Goal: Book appointment/travel/reservation

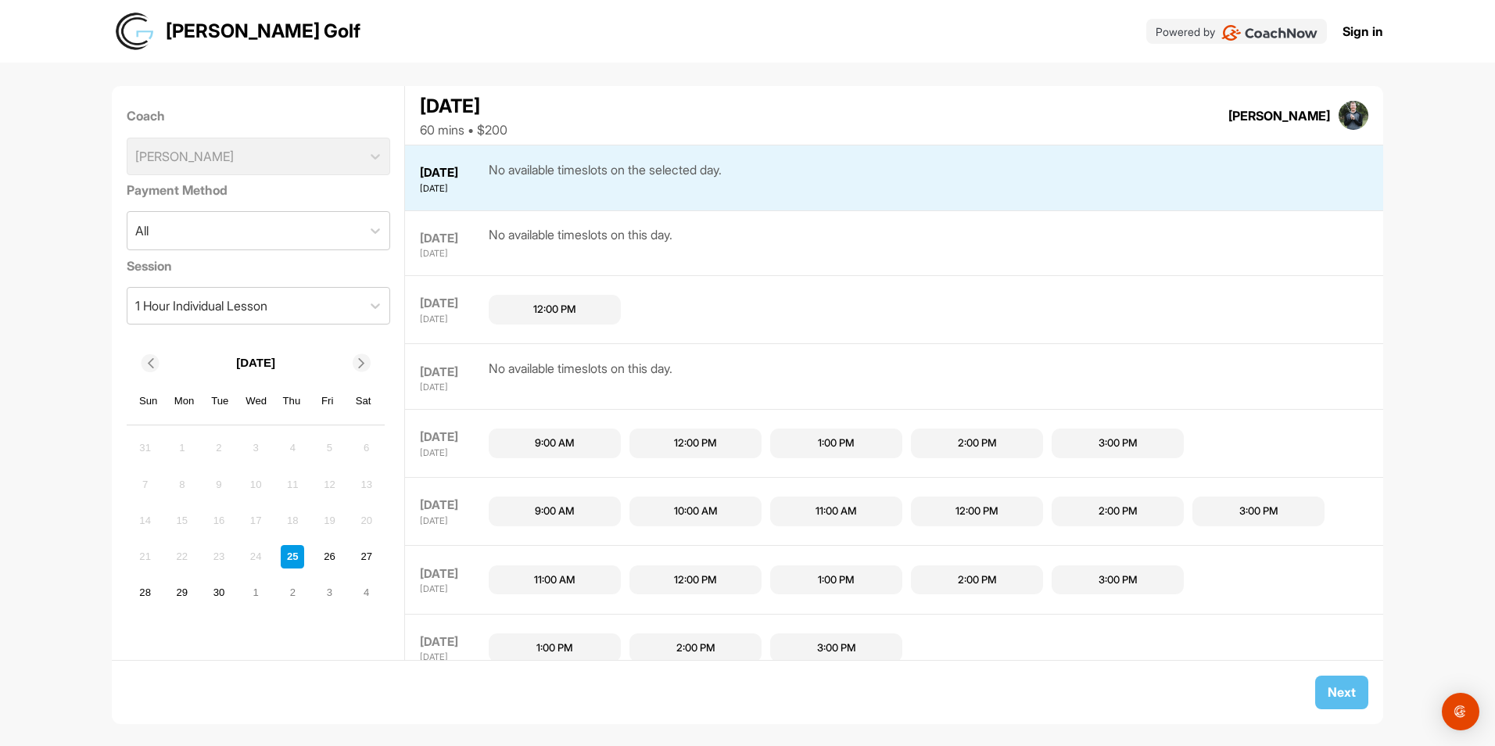
click at [968, 443] on div "2:00 PM" at bounding box center [977, 443] width 39 height 16
click at [1351, 696] on span "Next" at bounding box center [1341, 692] width 28 height 16
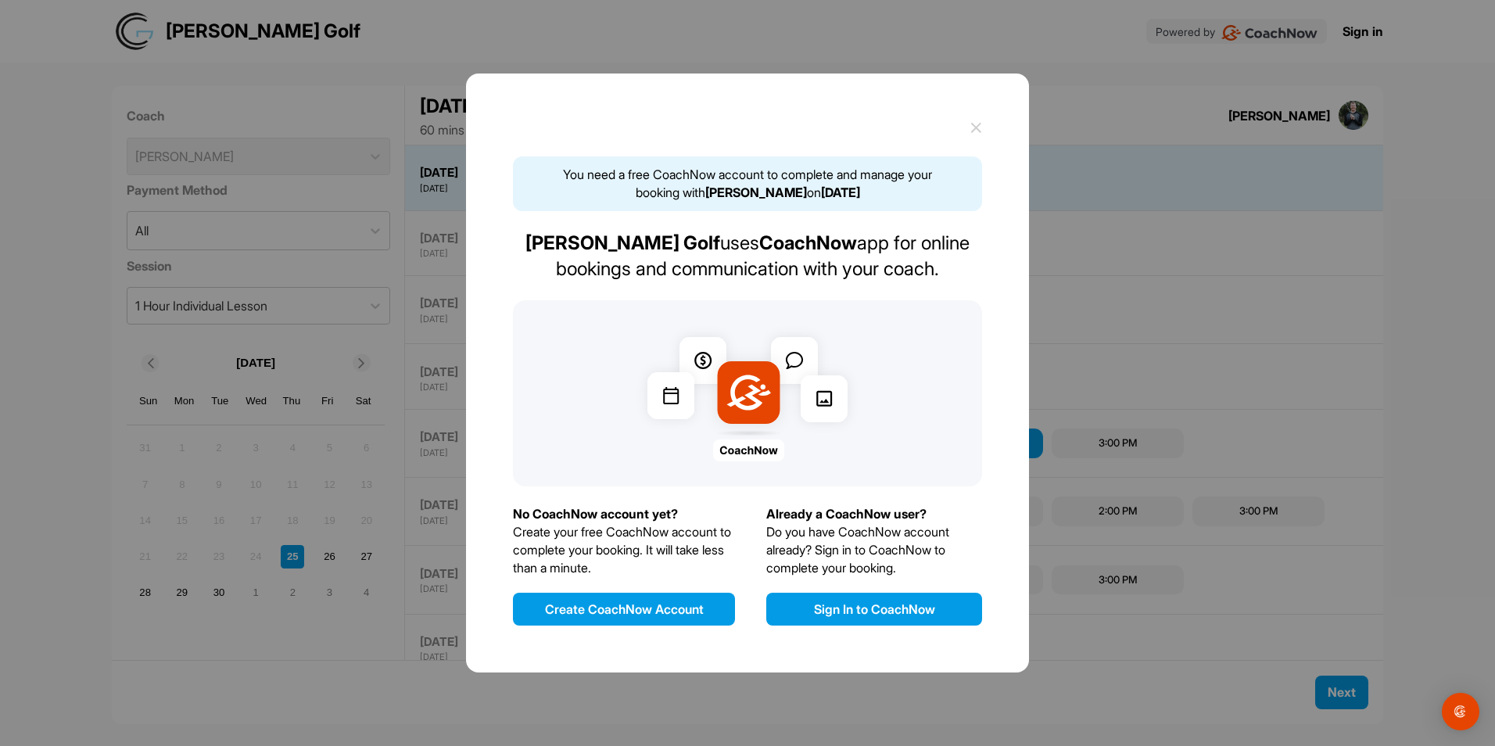
click at [595, 607] on button "Create CoachNow Account" at bounding box center [624, 609] width 222 height 33
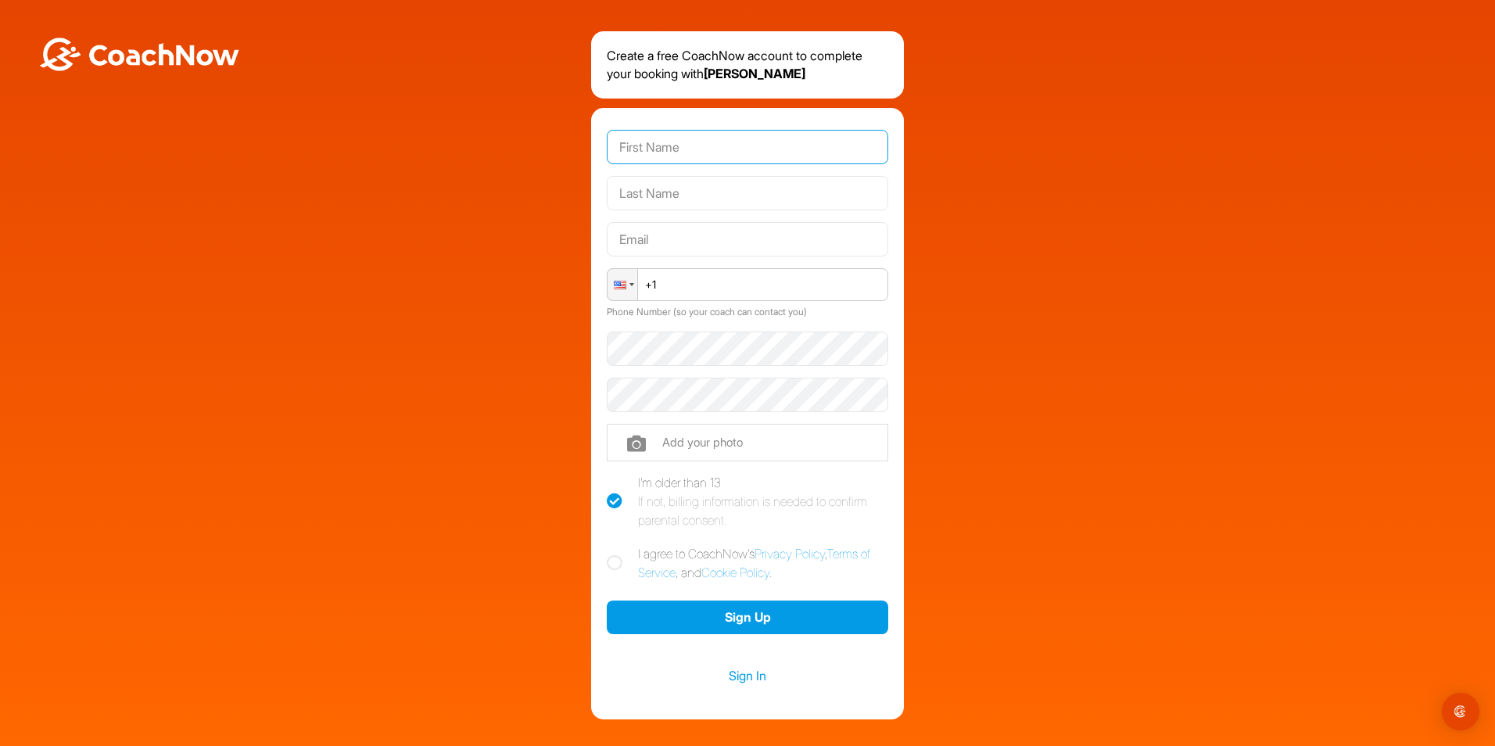
click at [714, 144] on input "text" at bounding box center [747, 147] width 281 height 34
type input "[PERSON_NAME]"
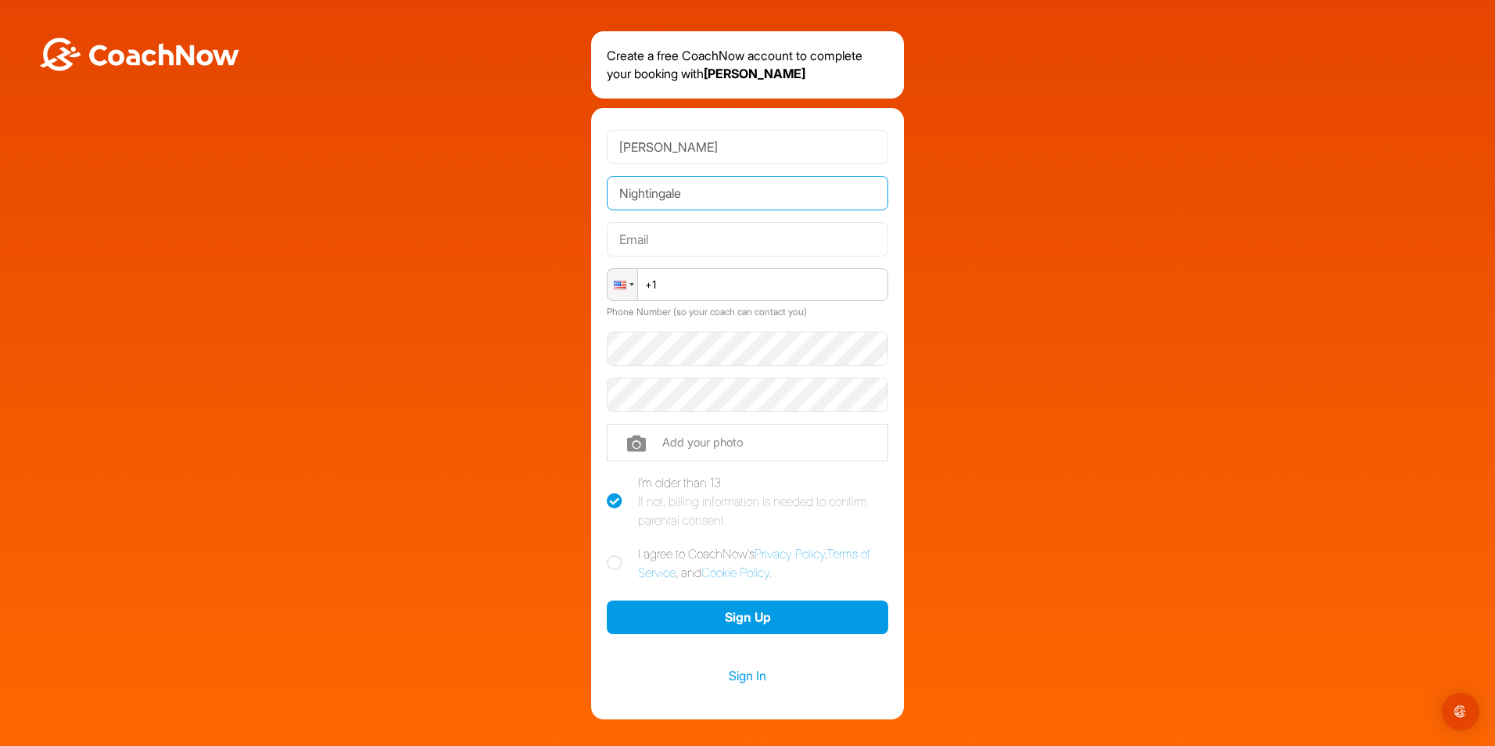
type input "Nightingale"
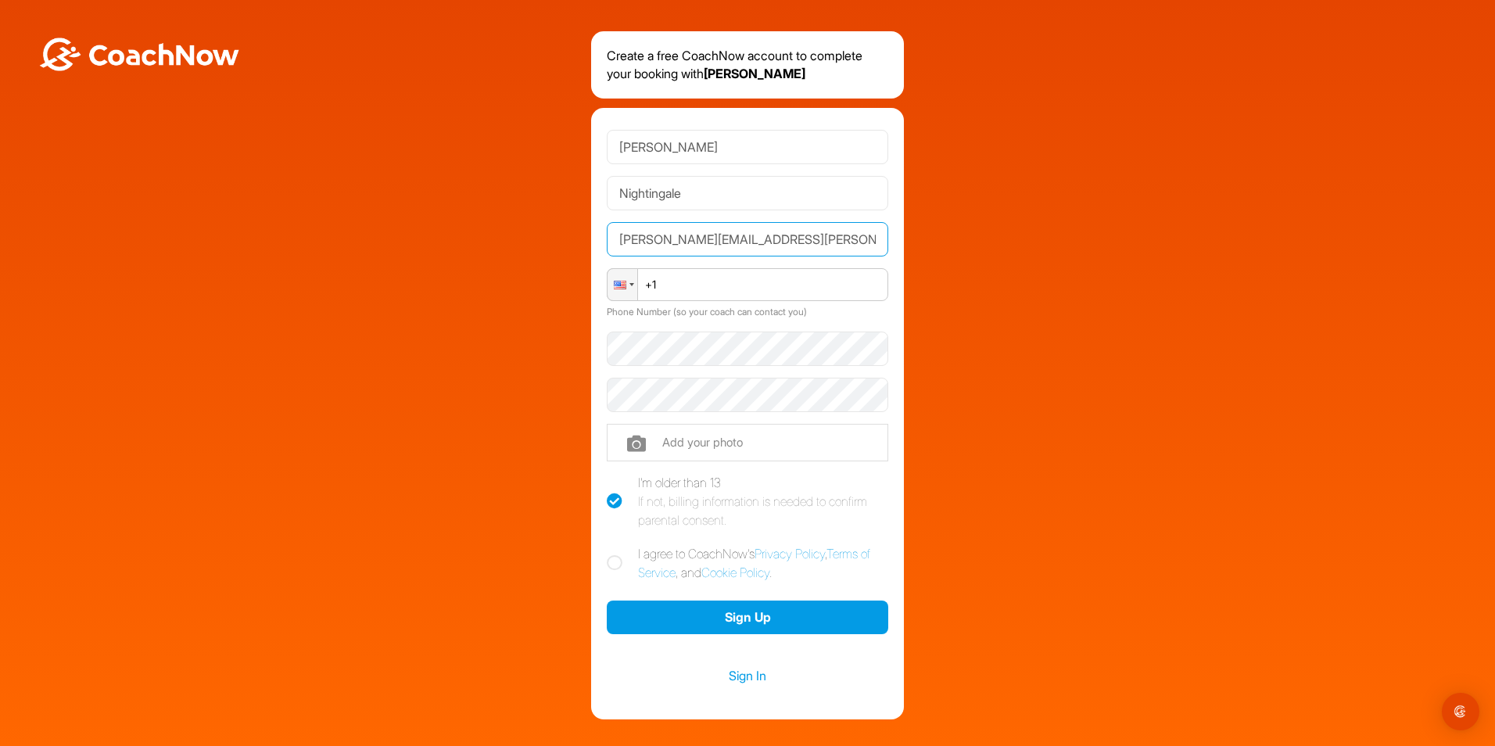
type input "[PERSON_NAME][EMAIL_ADDRESS][PERSON_NAME][DOMAIN_NAME]"
type input "[PHONE_NUMBER]"
click at [614, 560] on icon at bounding box center [615, 563] width 16 height 16
click at [614, 554] on input "I agree to CoachNow's Privacy Policy , Terms of Service , and Cookie Policy ." at bounding box center [612, 549] width 10 height 10
checkbox input "true"
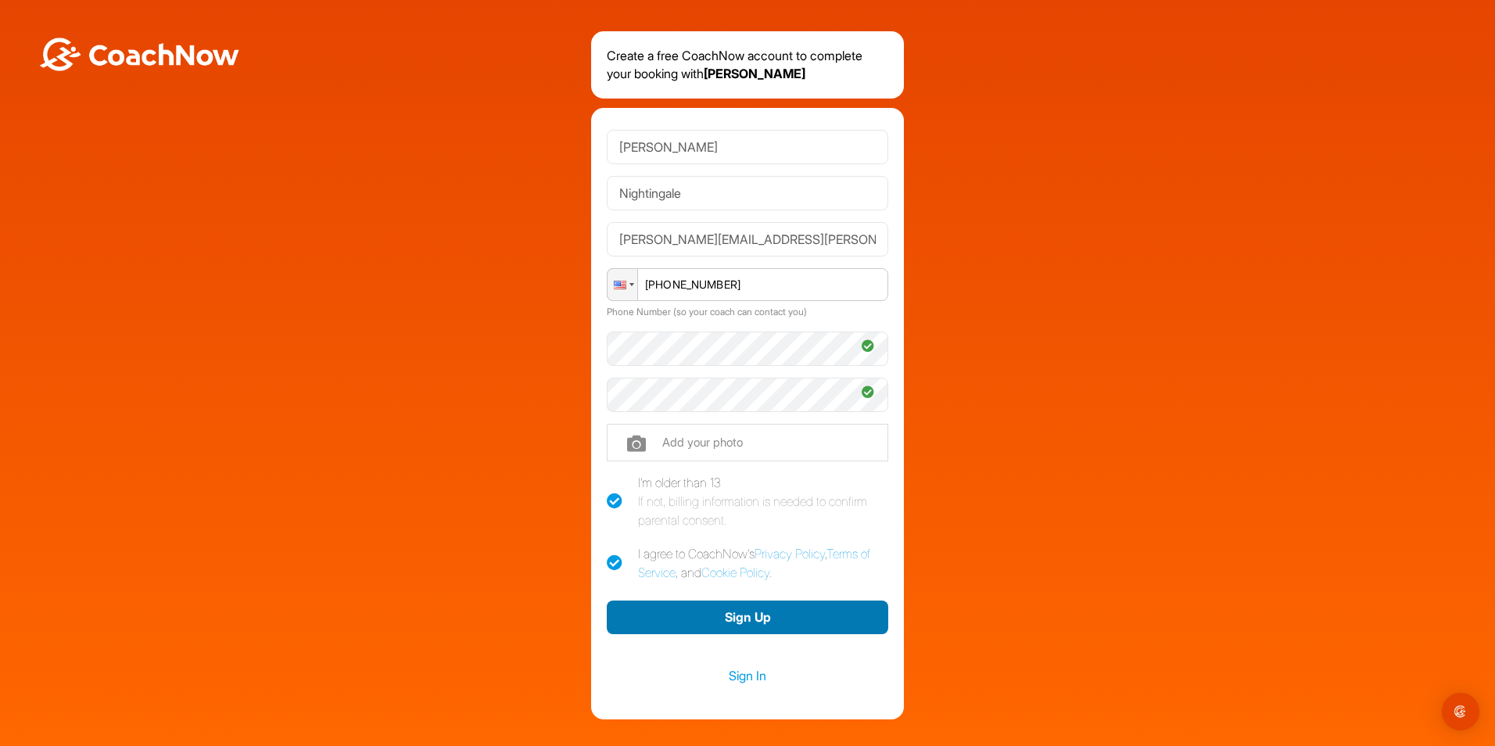
click at [740, 615] on button "Sign Up" at bounding box center [747, 617] width 281 height 34
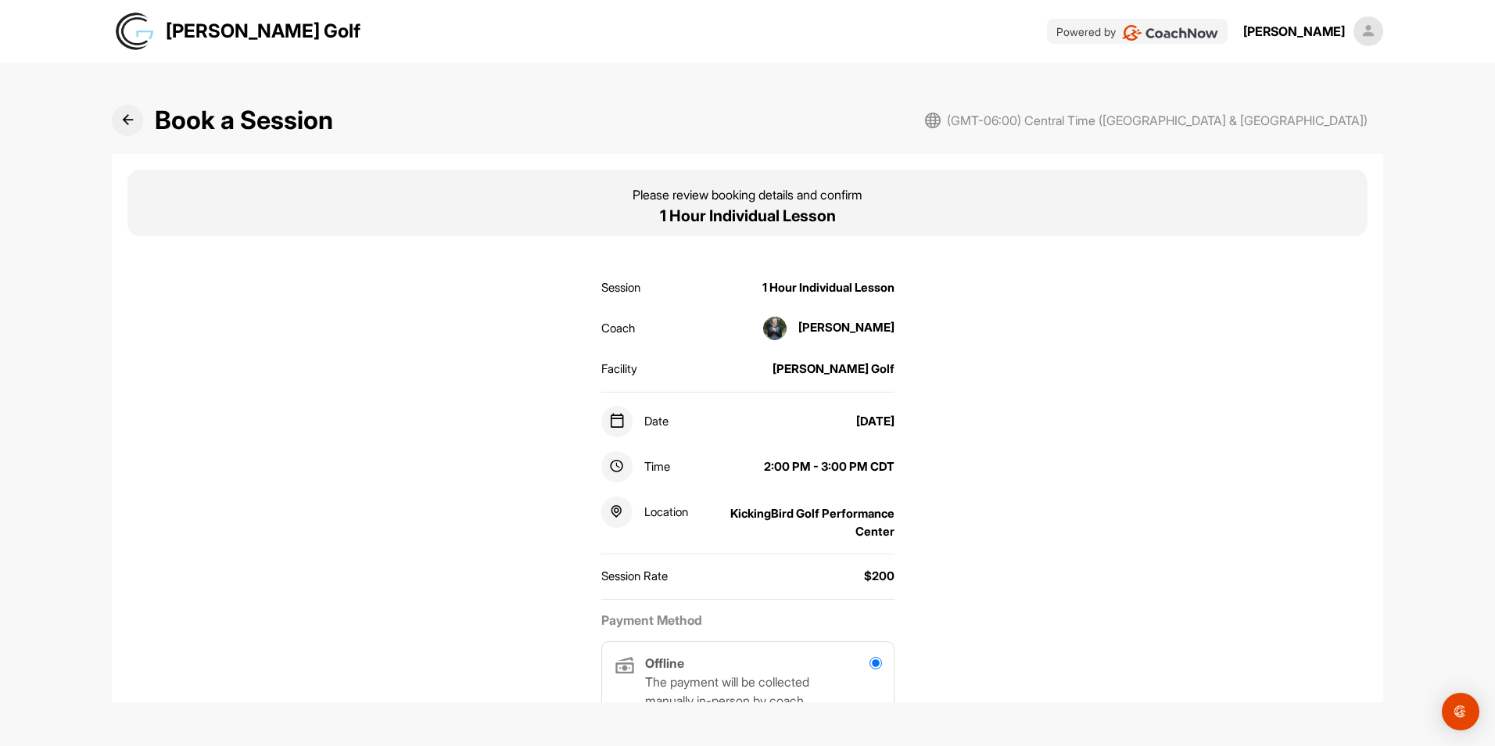
scroll to position [219, 0]
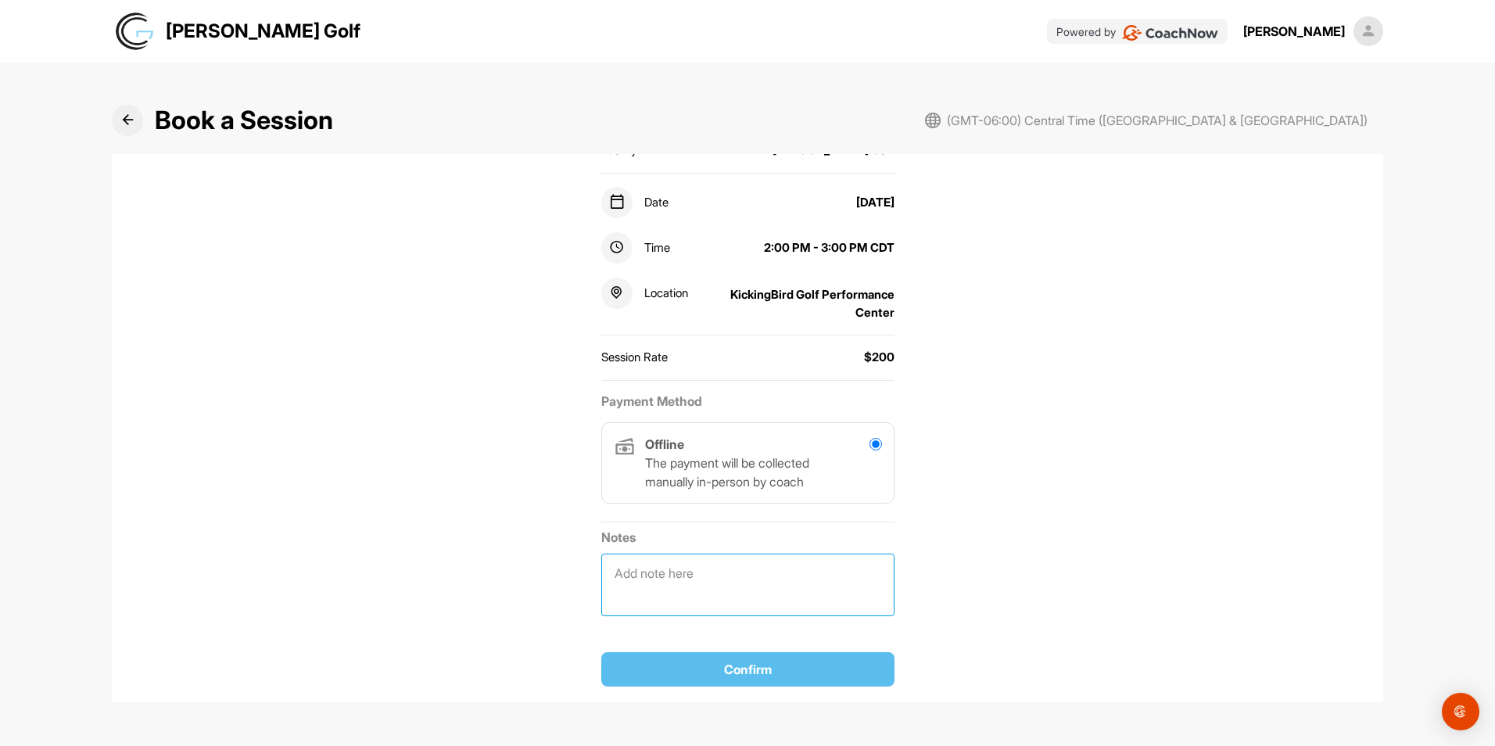
click at [687, 573] on textarea at bounding box center [747, 584] width 293 height 63
type textarea "na"
drag, startPoint x: 643, startPoint y: 574, endPoint x: 561, endPoint y: 578, distance: 82.2
click at [561, 578] on div "Session 1 Hour Individual Lesson Coach [PERSON_NAME] Facility [PERSON_NAME] Gol…" at bounding box center [746, 335] width 1239 height 589
click at [769, 440] on div "Offline The payment will be collected manually in-person by coach" at bounding box center [751, 463] width 213 height 56
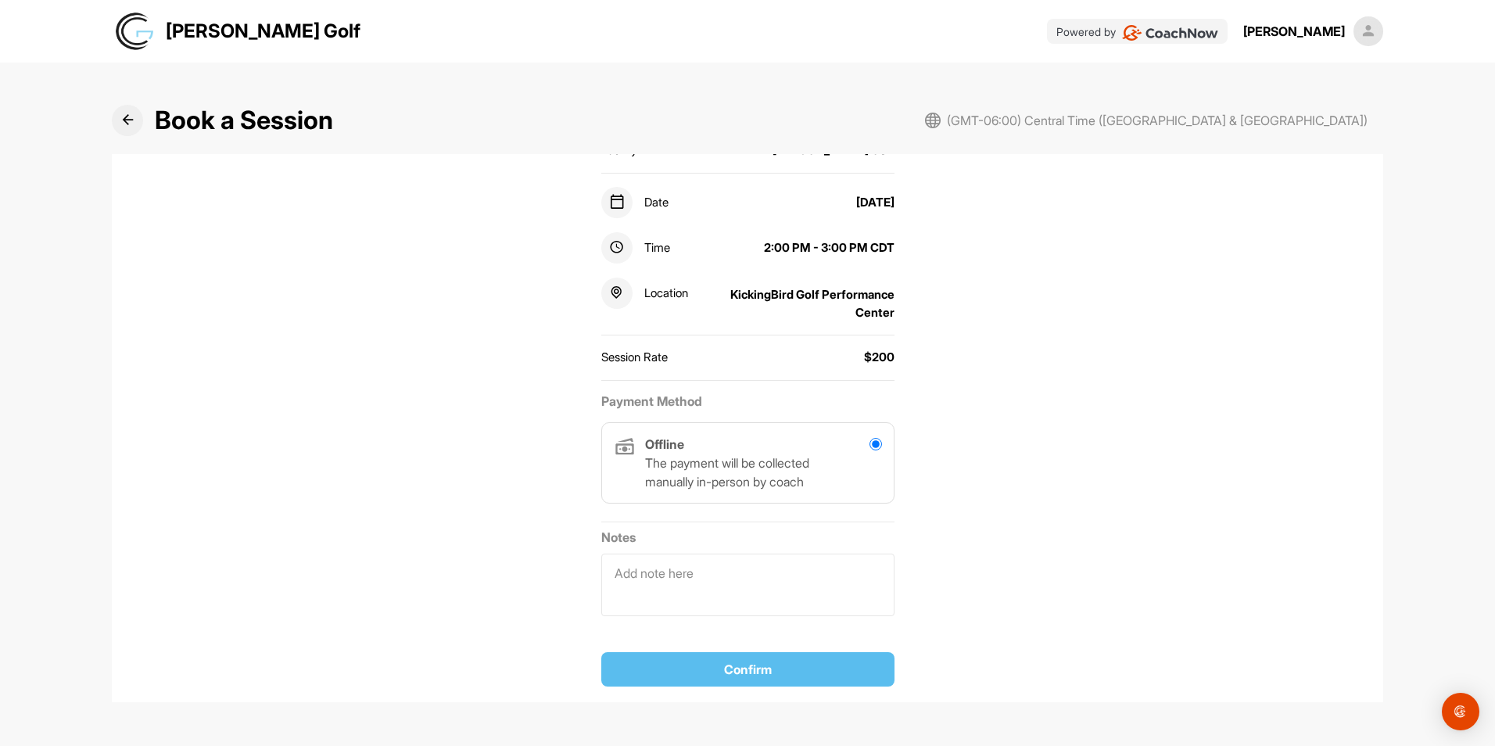
click at [869, 446] on input "radio" at bounding box center [875, 444] width 13 height 13
click at [795, 452] on div "Offline The payment will be collected manually in-person by coach" at bounding box center [751, 463] width 213 height 56
click at [671, 568] on textarea at bounding box center [747, 584] width 293 height 63
click at [1462, 709] on img "Open Intercom Messenger" at bounding box center [1460, 711] width 20 height 20
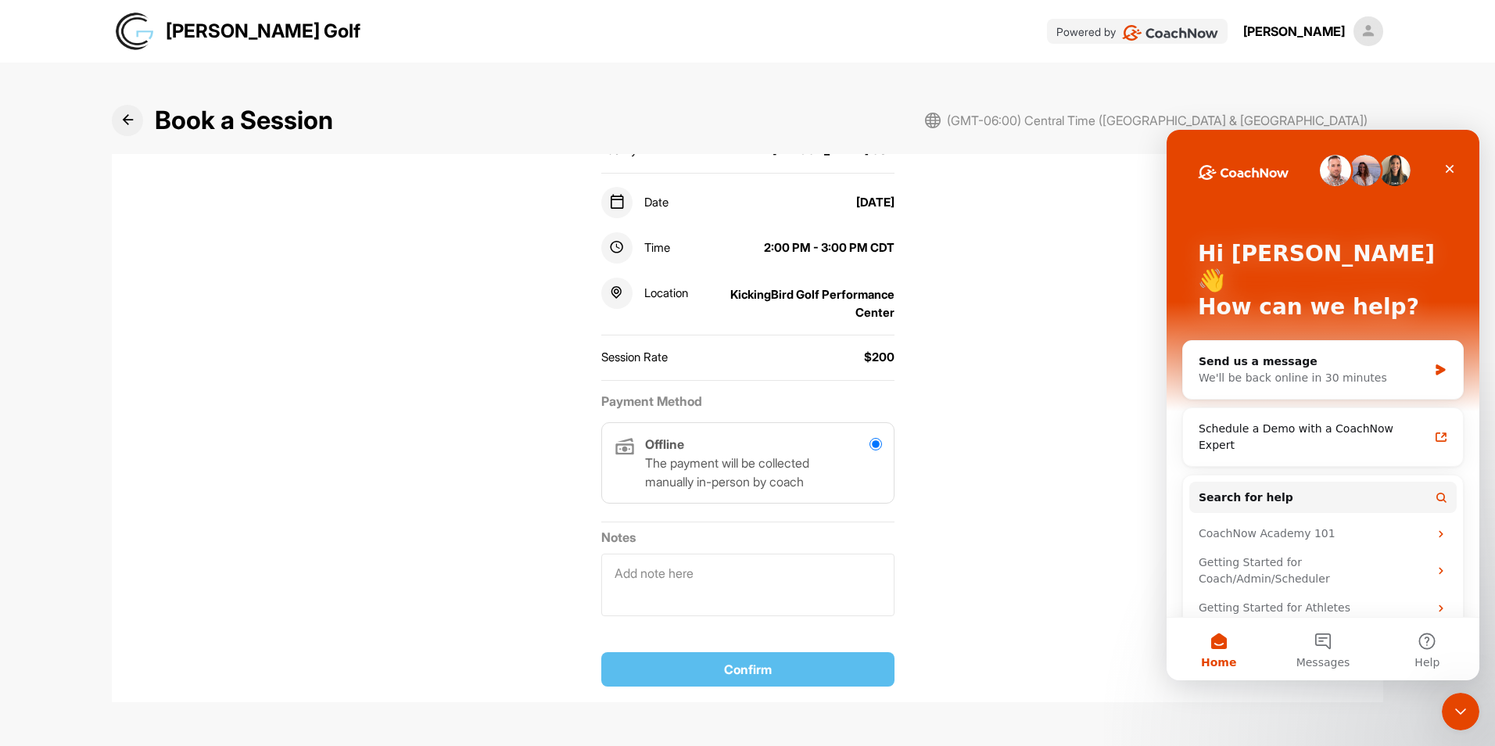
scroll to position [0, 0]
click at [1446, 164] on icon "Close" at bounding box center [1449, 169] width 13 height 13
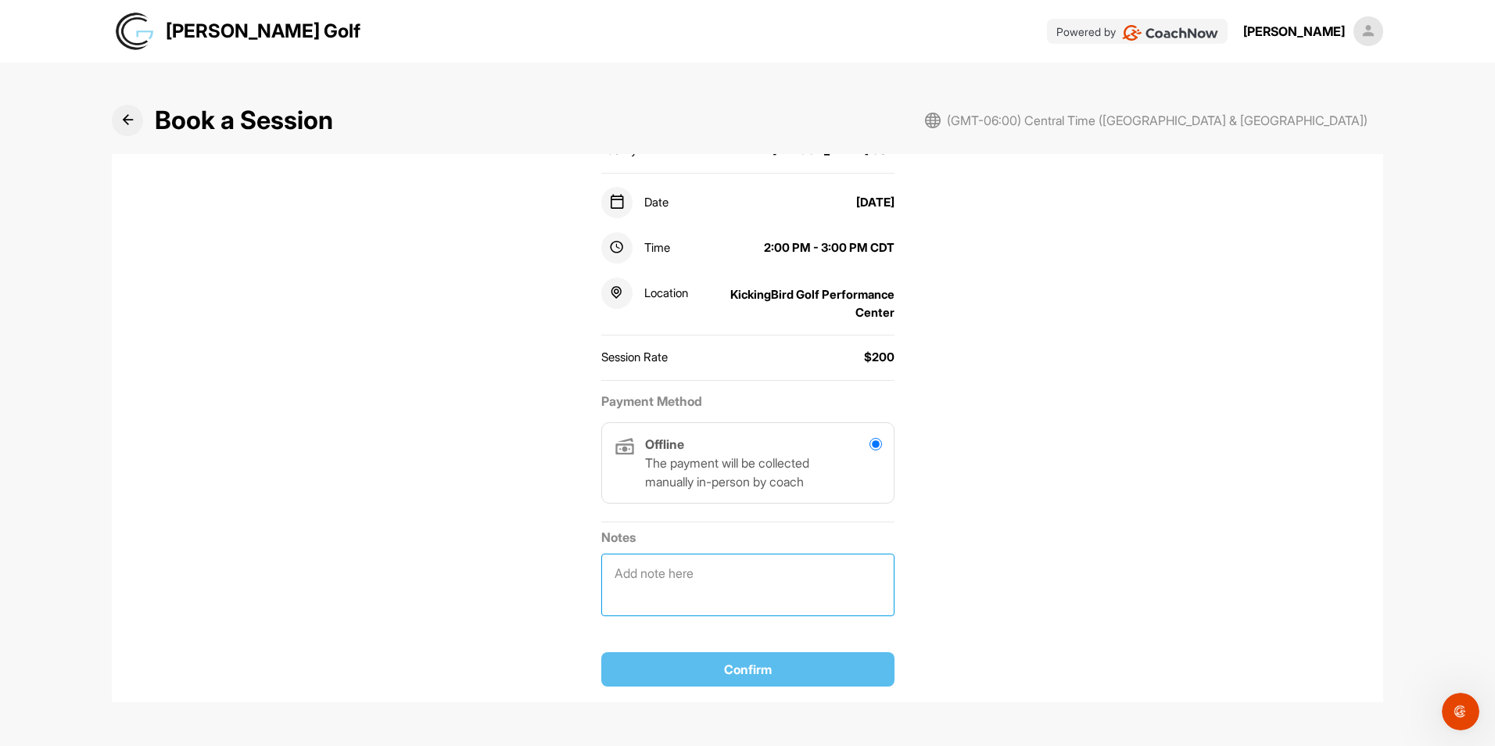
click at [678, 578] on textarea at bounding box center [747, 584] width 293 height 63
type textarea "NA"
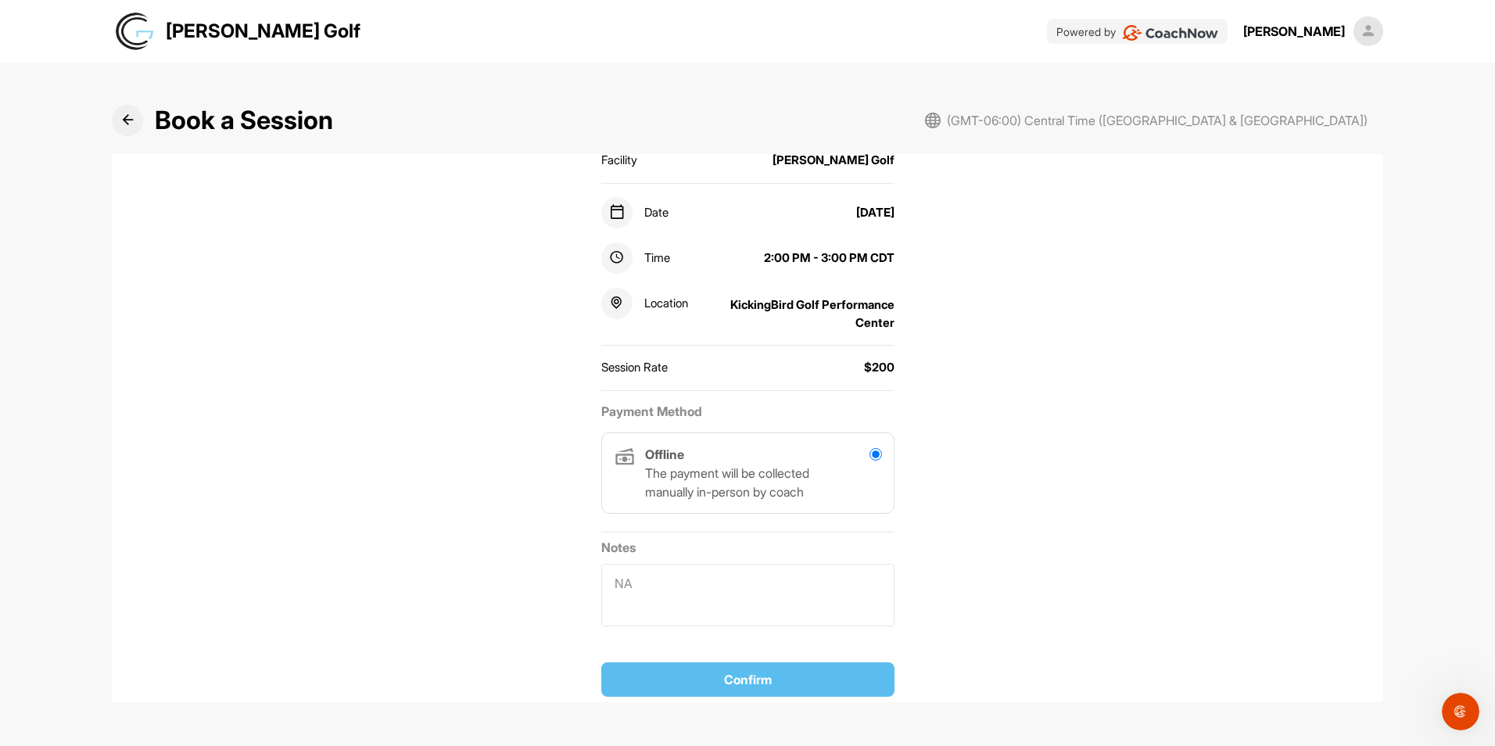
scroll to position [219, 0]
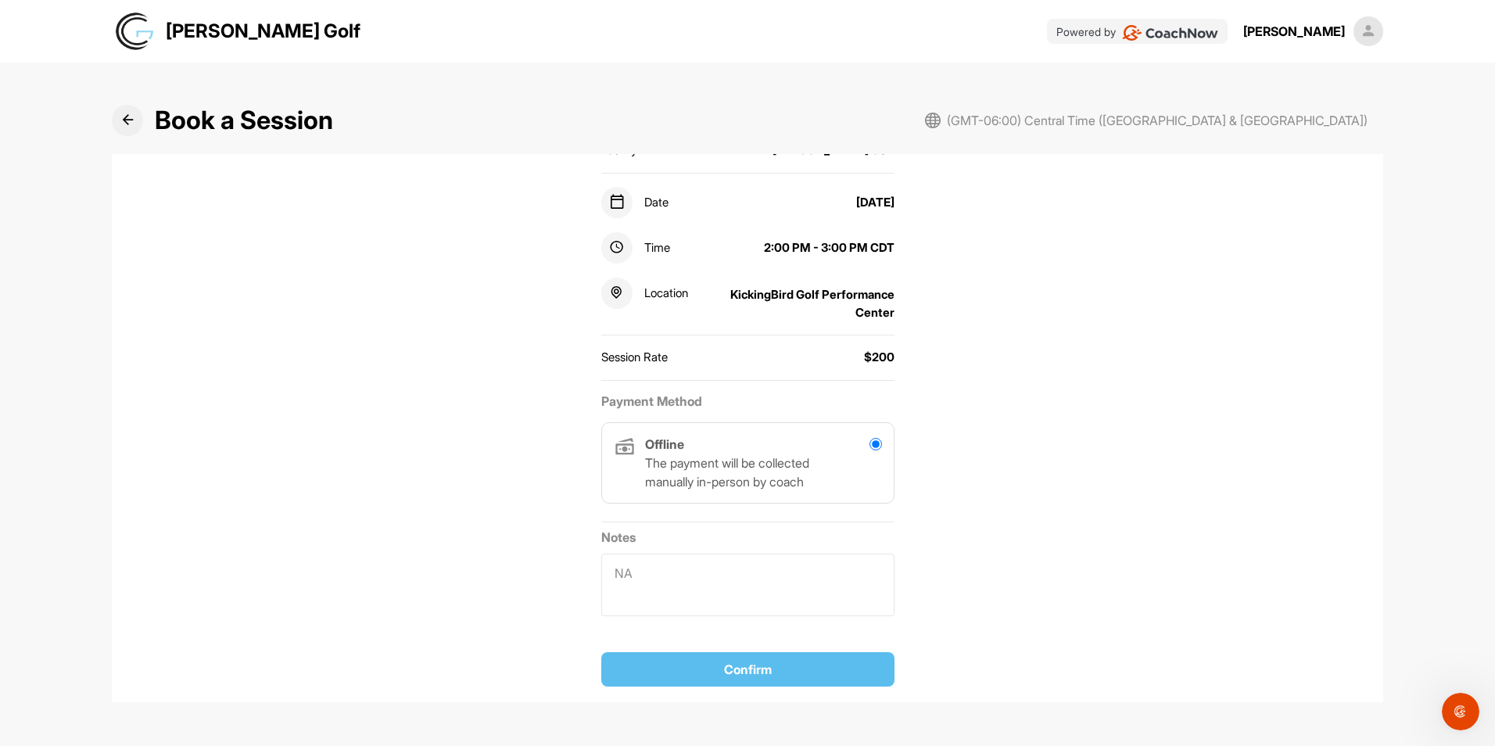
click at [869, 443] on input "radio" at bounding box center [875, 444] width 13 height 13
click at [722, 460] on p "The payment will be collected manually in-person by coach" at bounding box center [751, 472] width 213 height 38
drag, startPoint x: 722, startPoint y: 460, endPoint x: 663, endPoint y: 369, distance: 109.1
click at [663, 369] on div "Session Rate $200" at bounding box center [747, 358] width 293 height 32
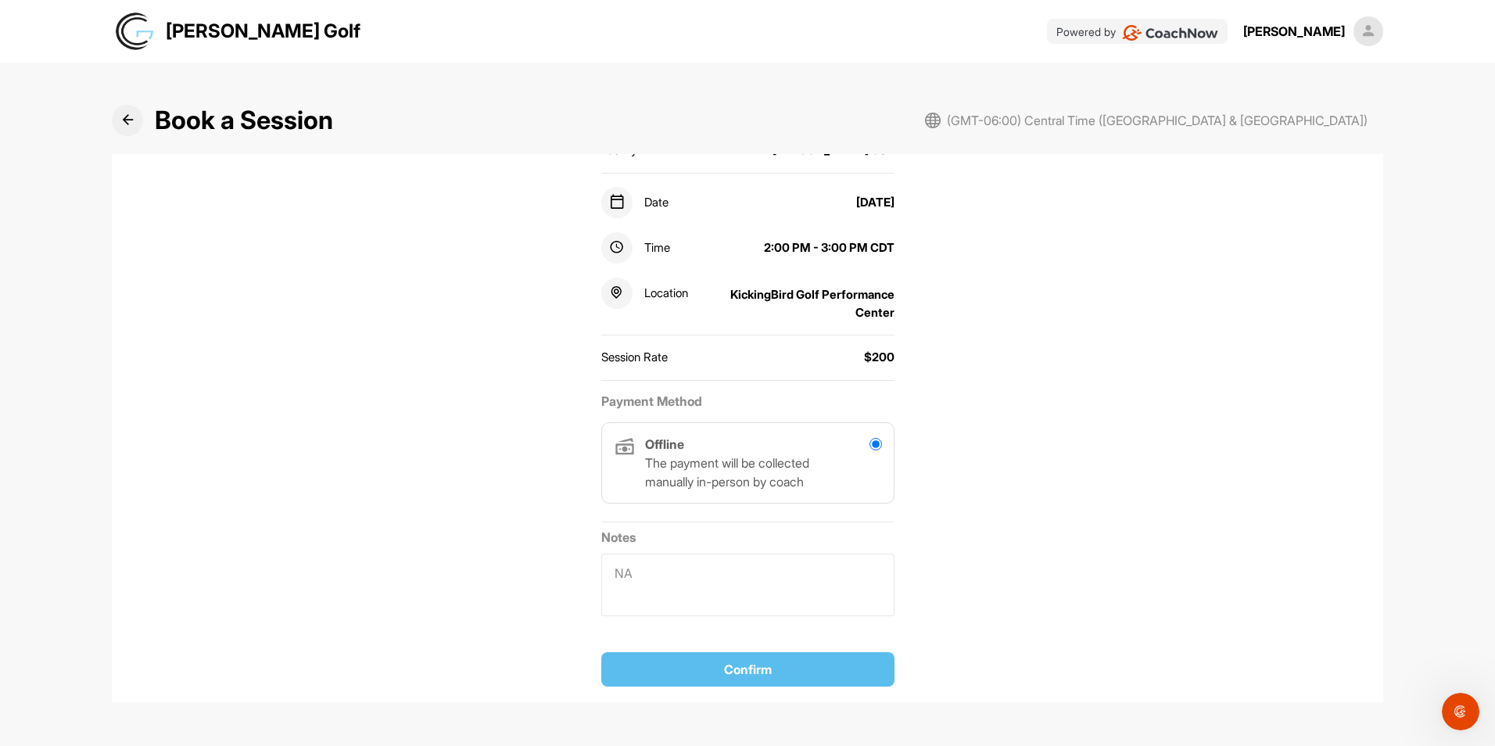
click at [864, 349] on div "$200" at bounding box center [879, 358] width 30 height 18
click at [761, 291] on div "KickingBird Golf Performance Center" at bounding box center [794, 303] width 200 height 35
click at [612, 291] on icon at bounding box center [616, 292] width 15 height 15
click at [609, 241] on icon at bounding box center [616, 247] width 15 height 15
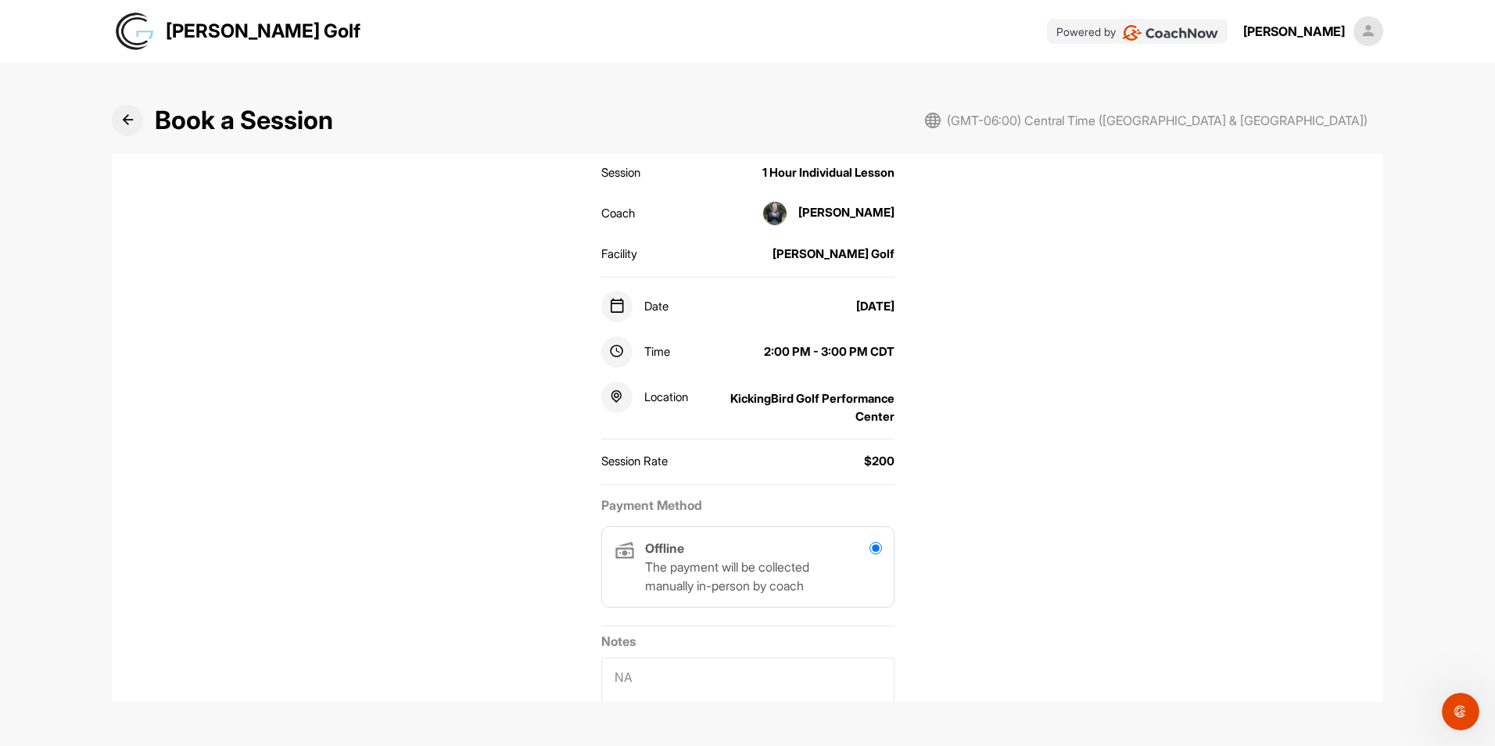
scroll to position [0, 0]
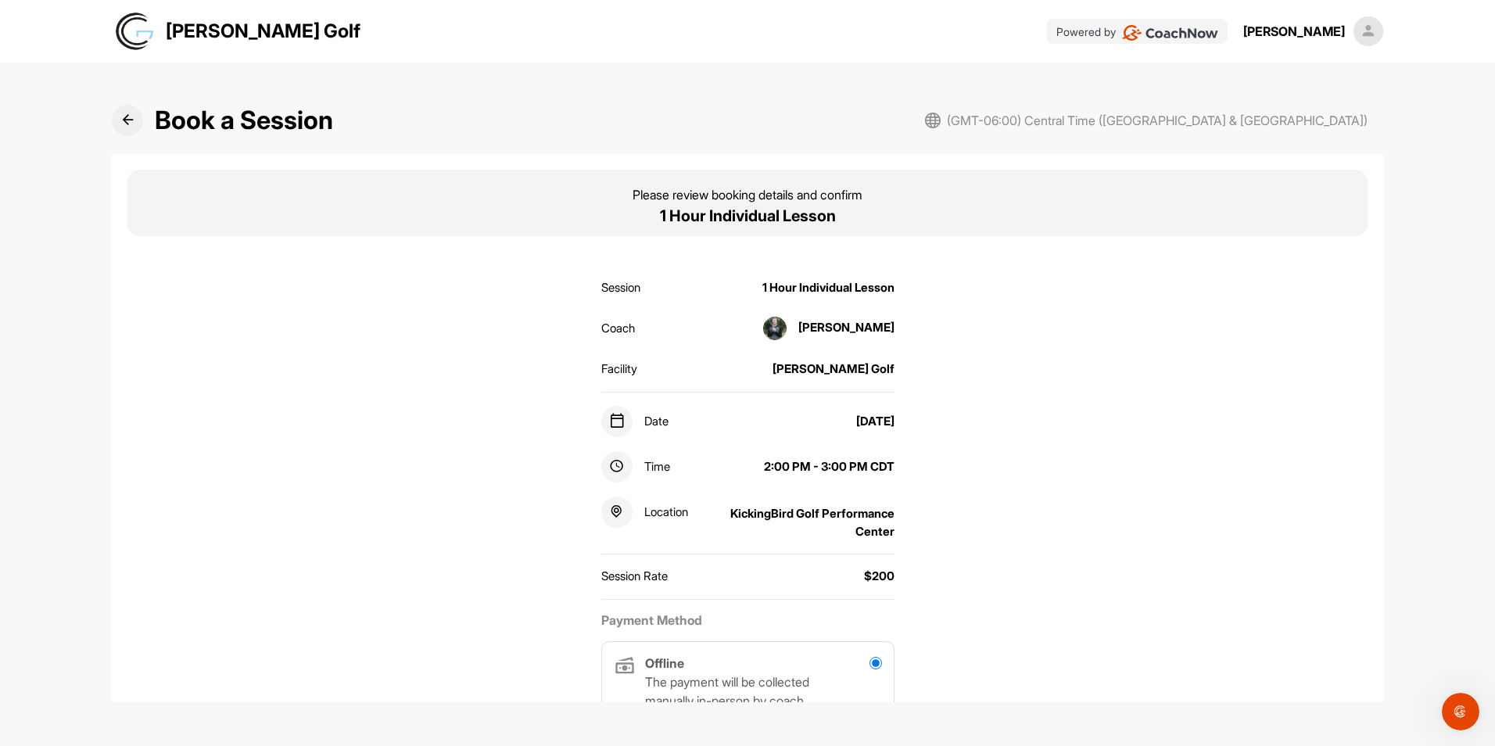
click at [781, 331] on img at bounding box center [774, 328] width 23 height 23
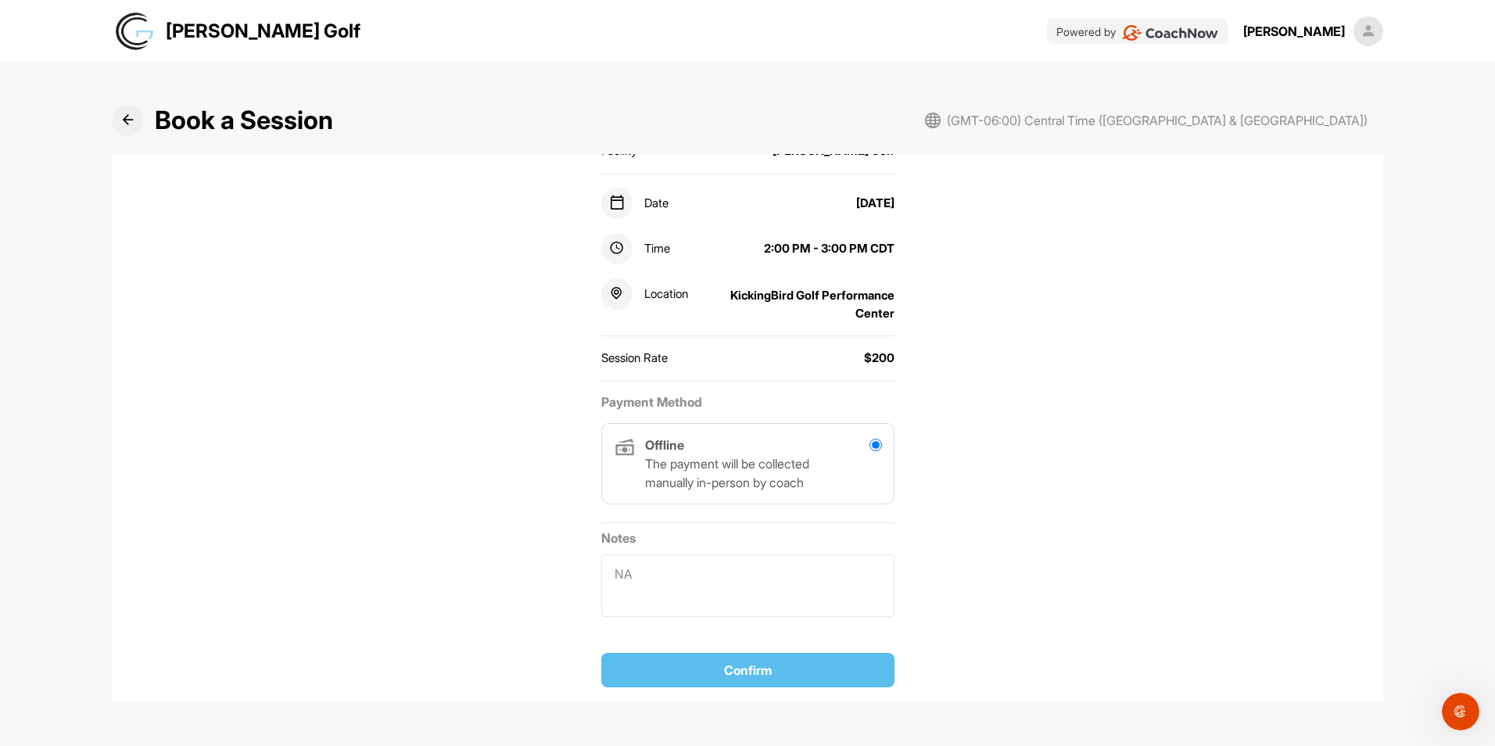
scroll to position [219, 0]
click at [654, 571] on textarea "NA" at bounding box center [747, 584] width 293 height 63
click at [128, 120] on icon at bounding box center [128, 120] width 12 height 12
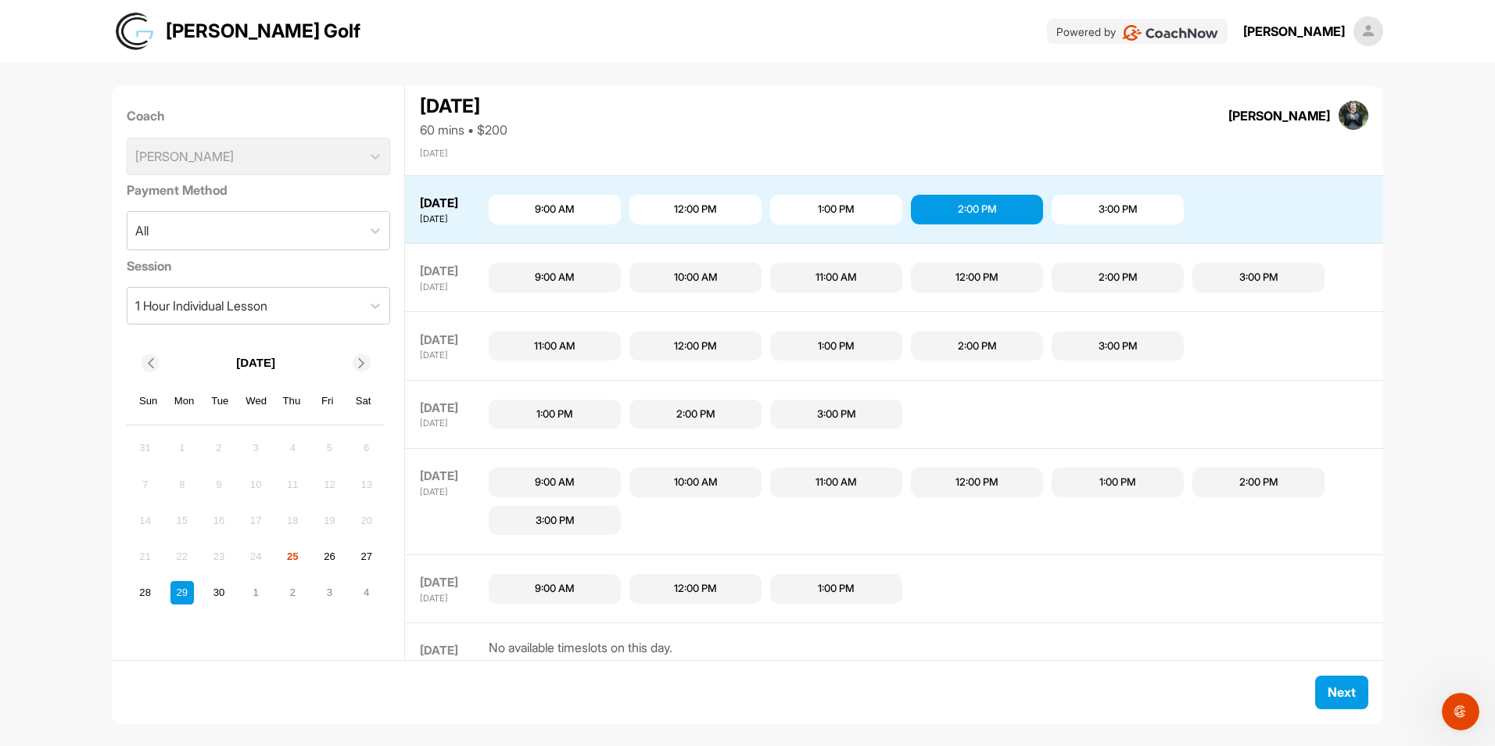
scroll to position [264, 0]
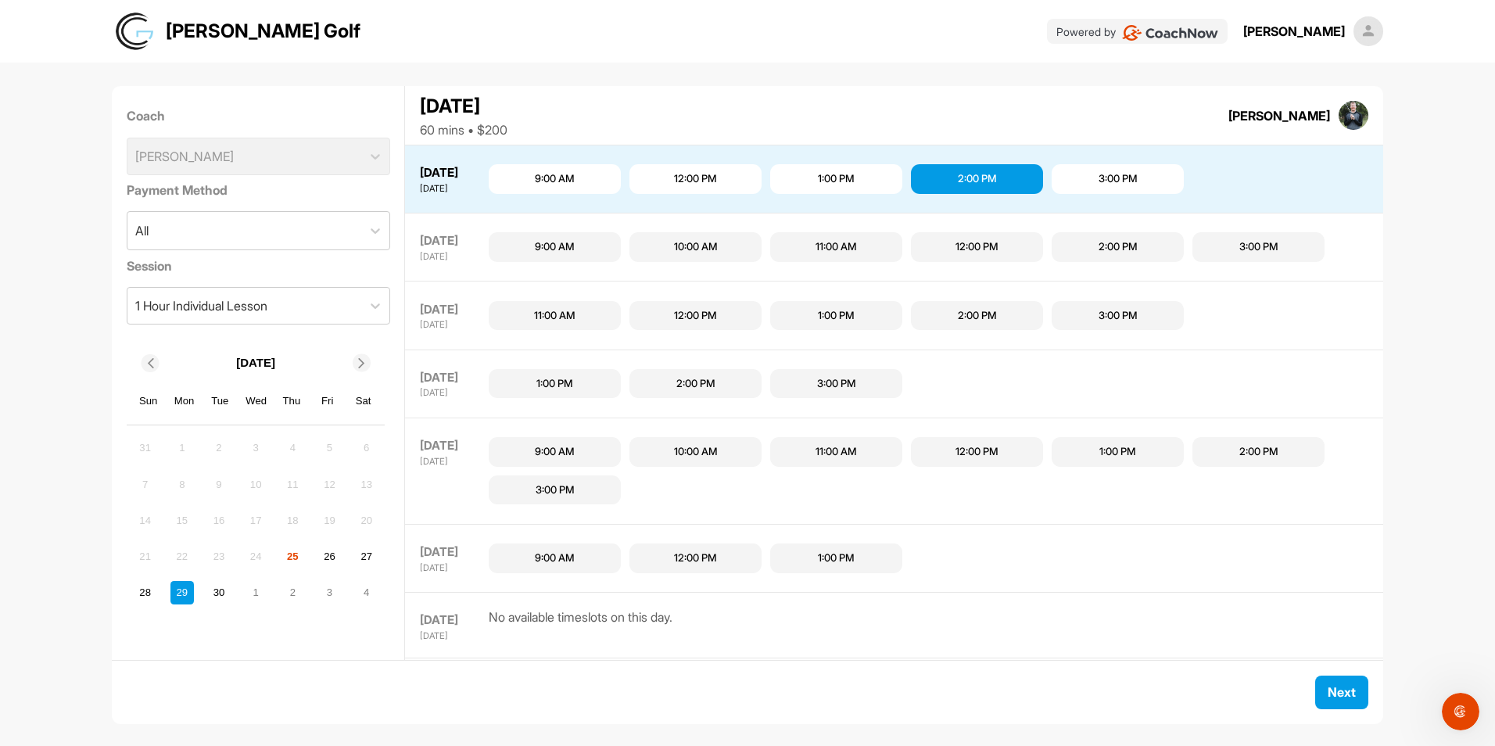
click at [973, 174] on div "2:00 PM" at bounding box center [977, 179] width 39 height 16
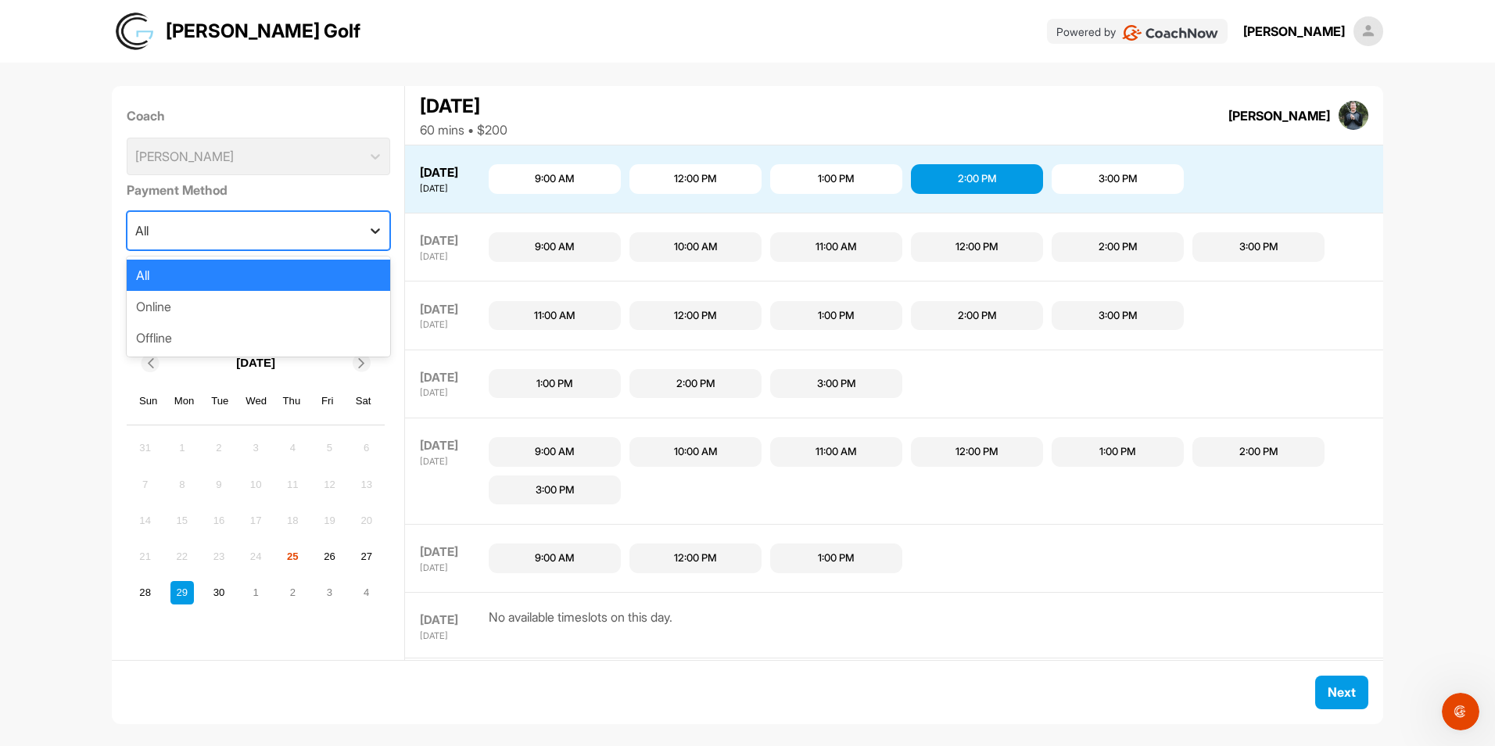
click at [369, 227] on icon at bounding box center [375, 231] width 16 height 16
click at [174, 338] on div "Offline" at bounding box center [258, 337] width 263 height 31
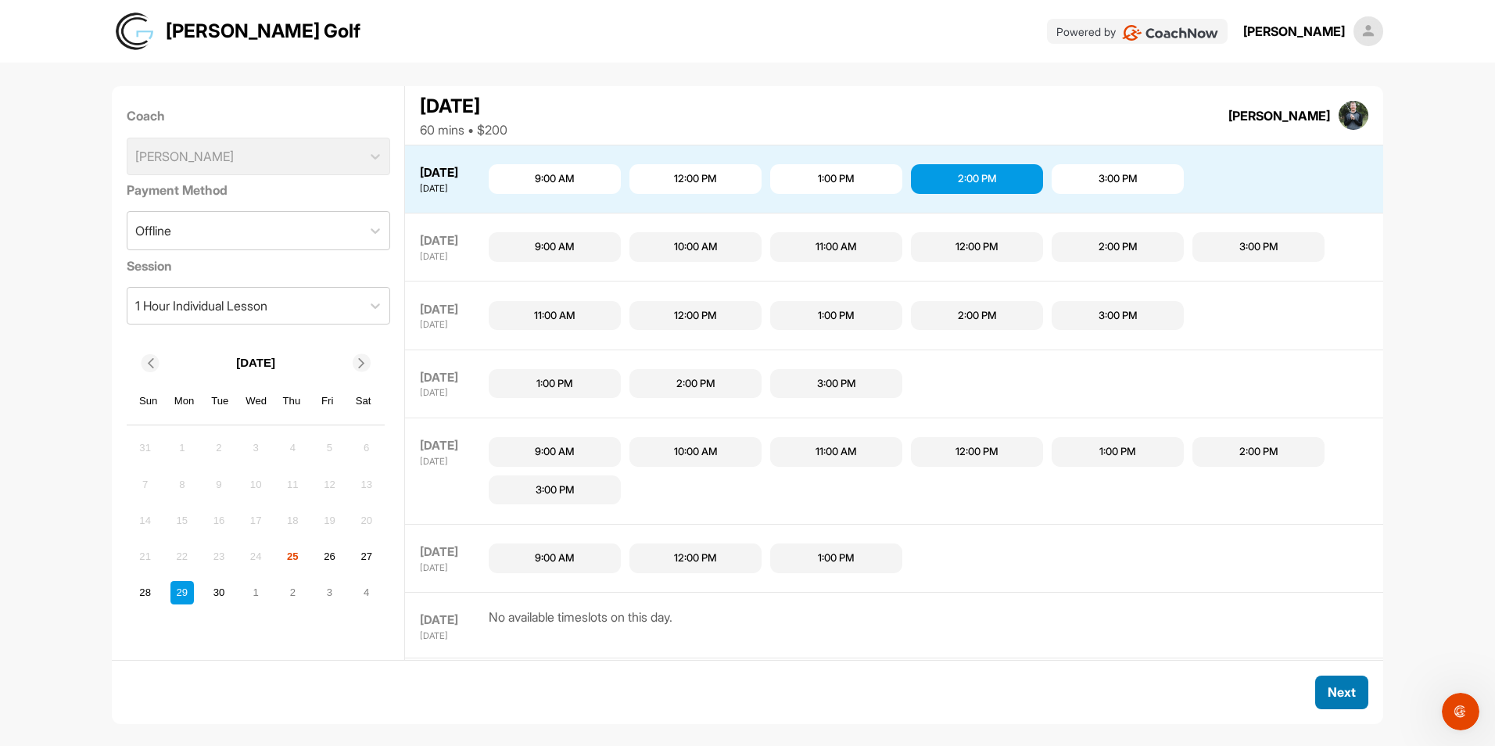
click at [1339, 693] on span "Next" at bounding box center [1341, 692] width 28 height 16
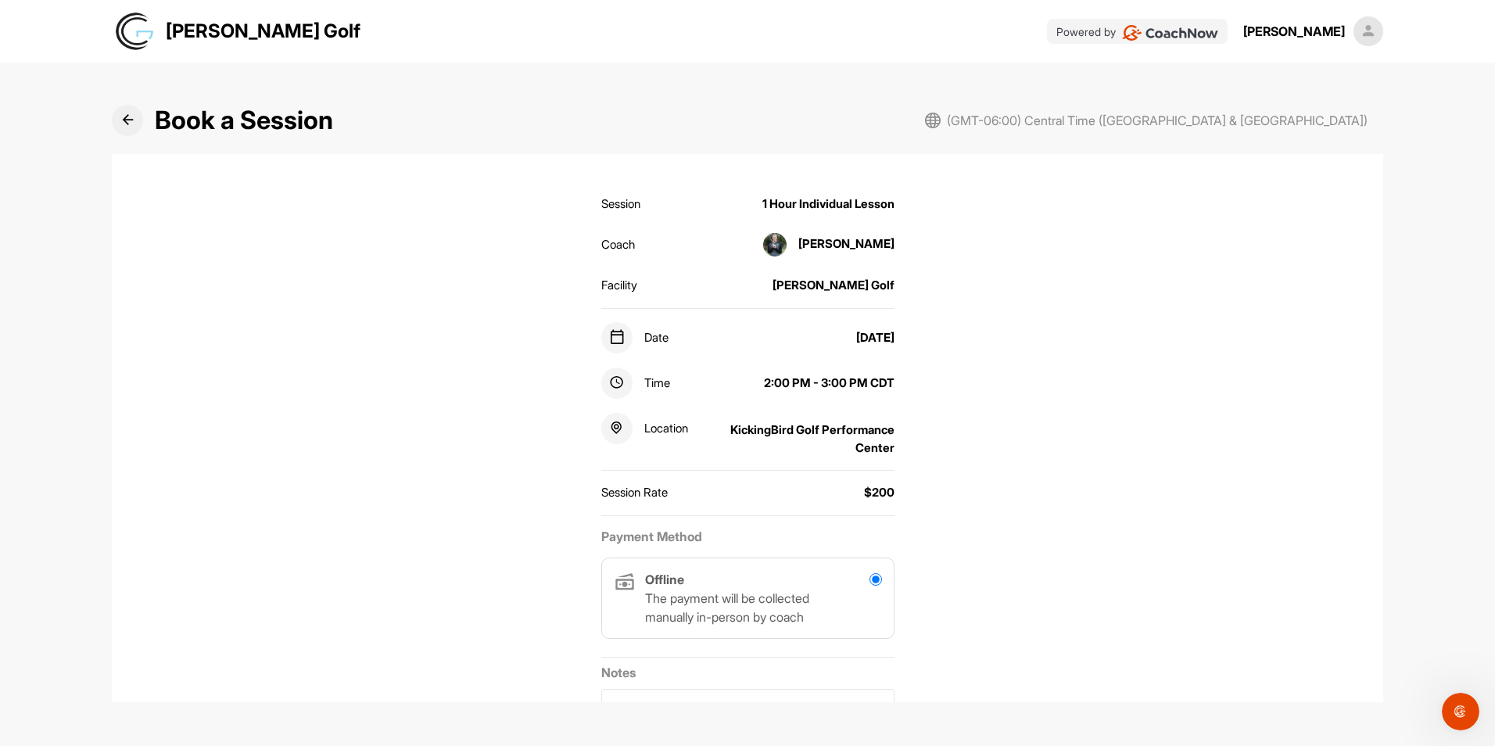
scroll to position [219, 0]
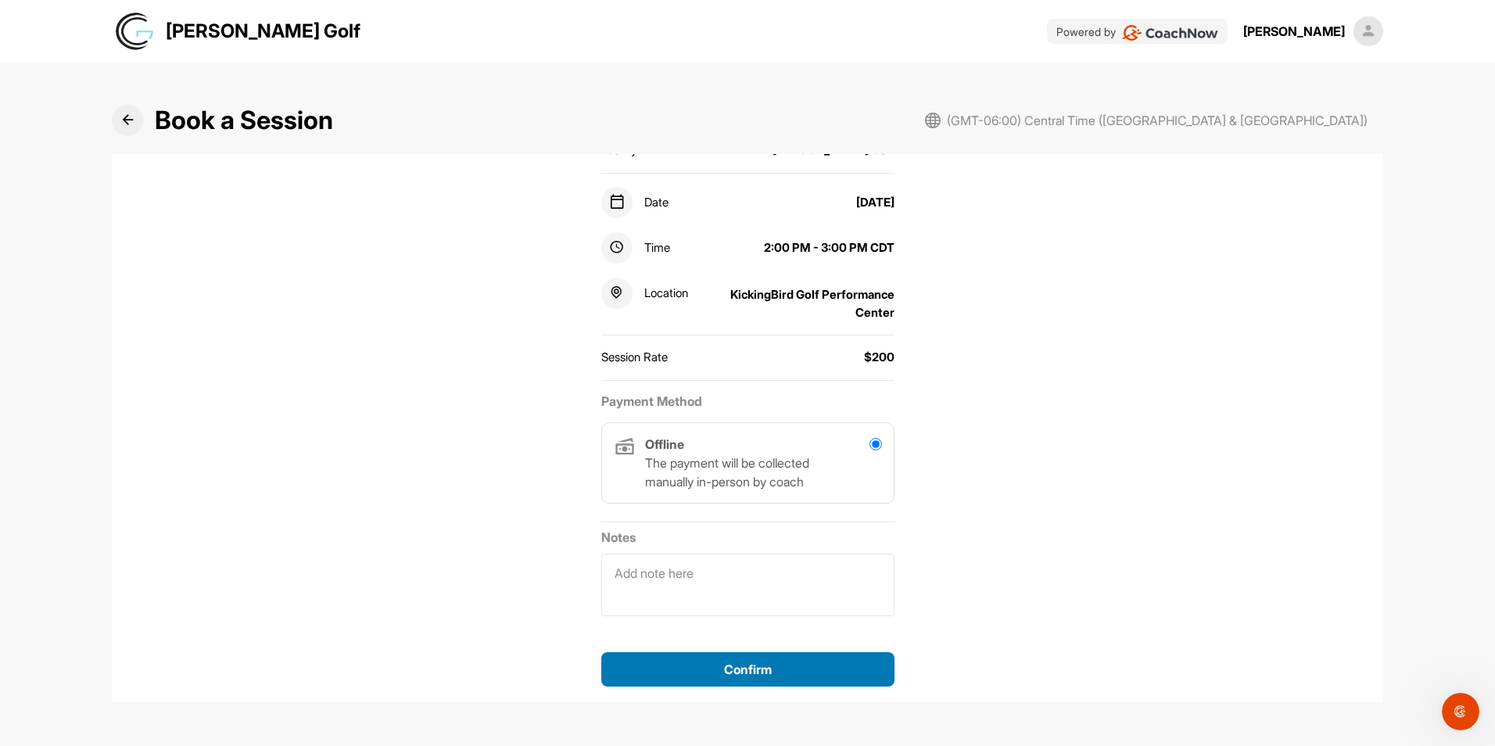
click at [743, 666] on span "Confirm" at bounding box center [748, 669] width 48 height 16
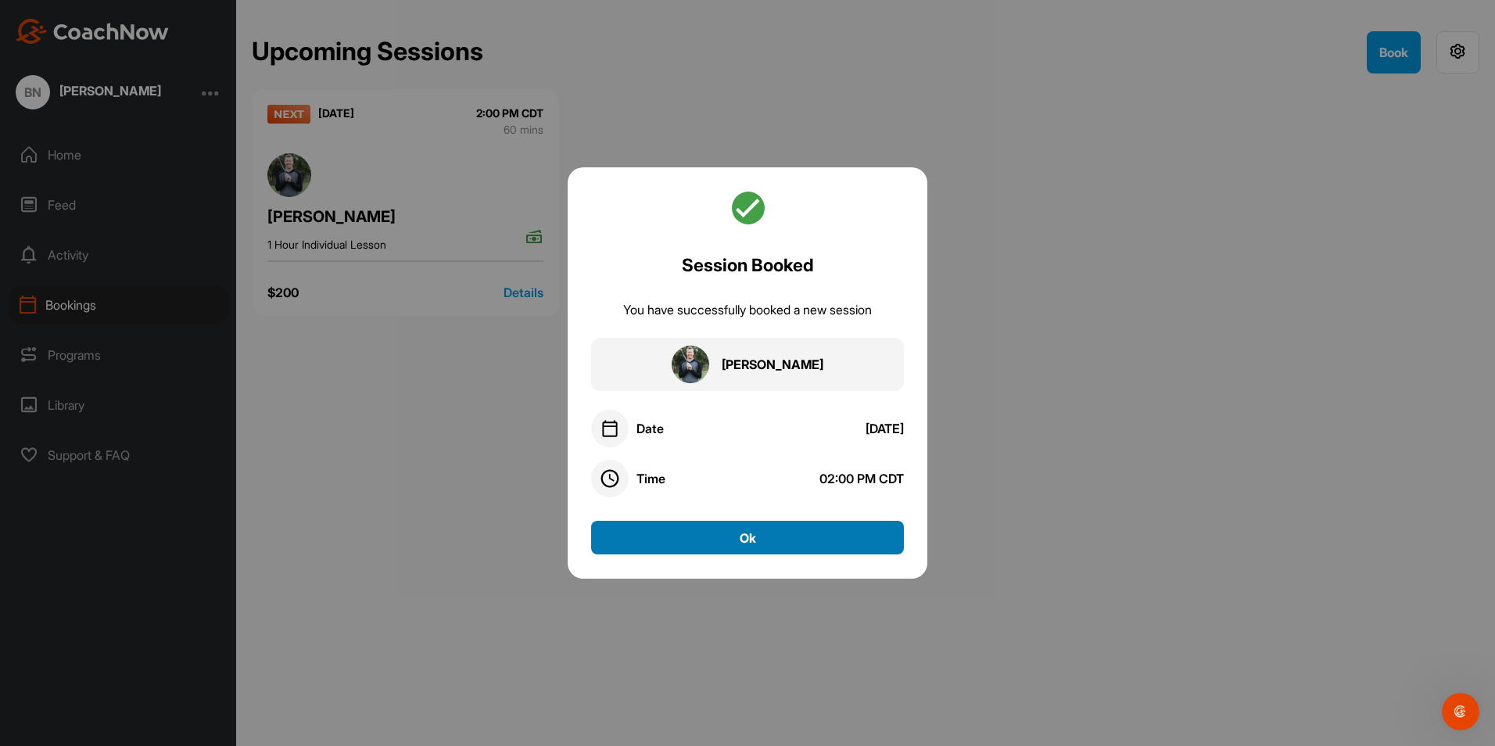
click at [739, 536] on button "Ok" at bounding box center [747, 538] width 313 height 34
